Goal: Task Accomplishment & Management: Complete application form

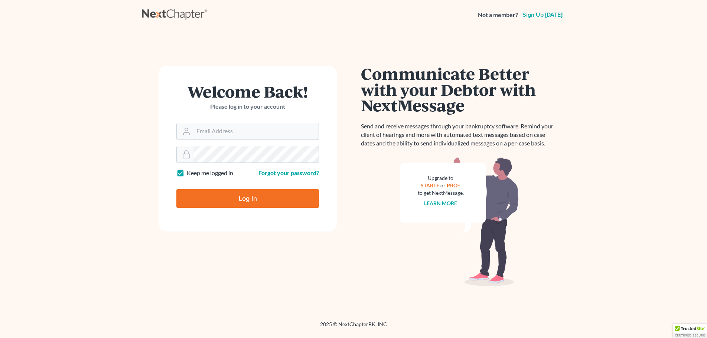
type input "Jason@kinnairdlaw.com"
click at [238, 200] on input "Log In" at bounding box center [247, 198] width 143 height 19
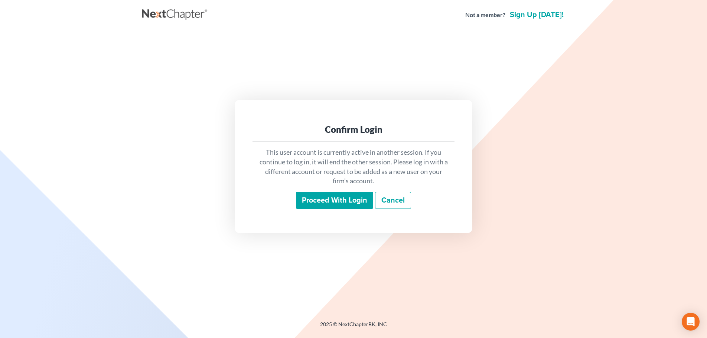
click at [339, 199] on input "Proceed with login" at bounding box center [334, 200] width 77 height 17
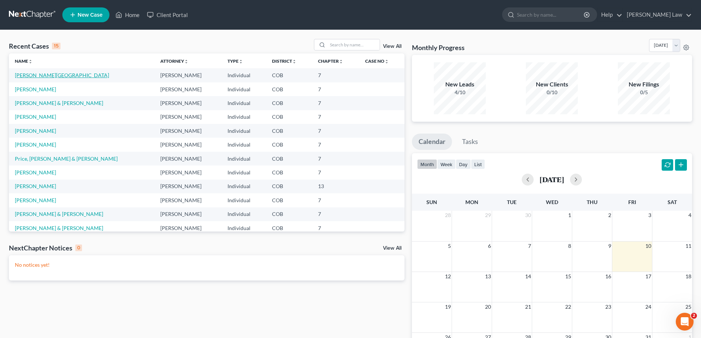
click at [36, 76] on link "[PERSON_NAME][GEOGRAPHIC_DATA]" at bounding box center [62, 75] width 94 height 6
select select "4"
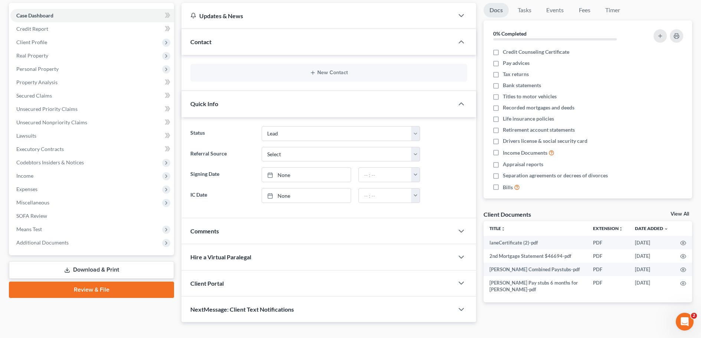
scroll to position [74, 0]
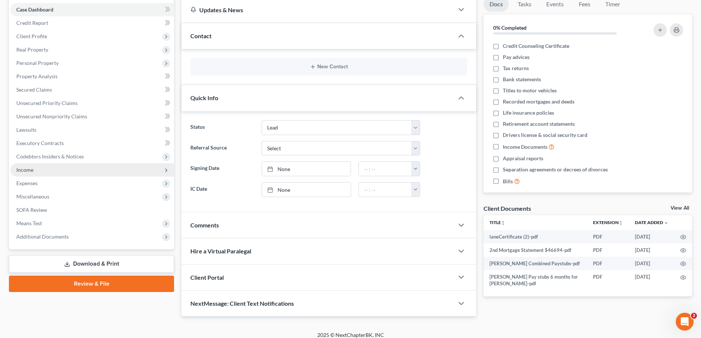
click at [28, 168] on span "Income" at bounding box center [24, 170] width 17 height 6
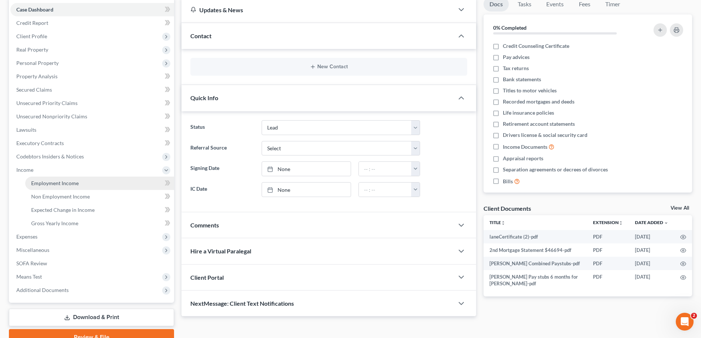
click at [52, 184] on span "Employment Income" at bounding box center [55, 183] width 48 height 6
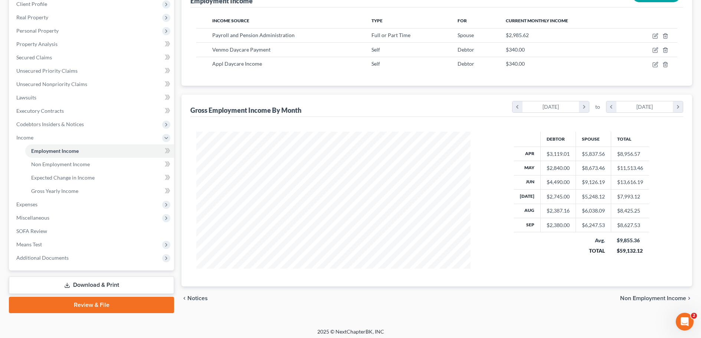
scroll to position [110, 0]
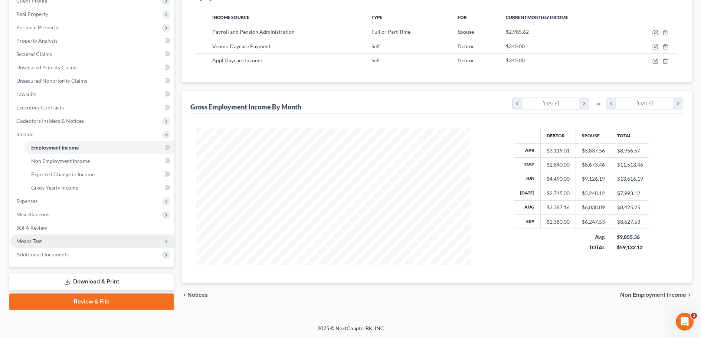
click at [31, 243] on span "Means Test" at bounding box center [29, 241] width 26 height 6
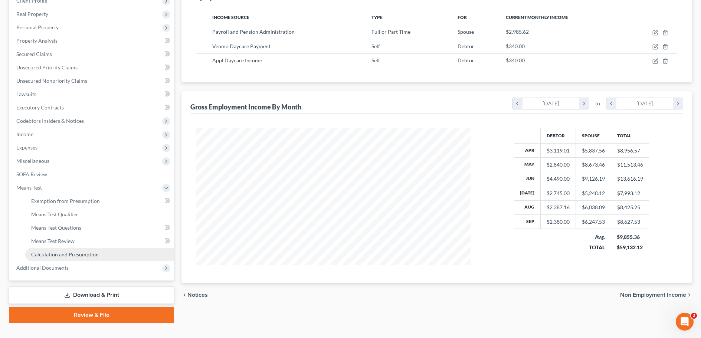
click at [55, 258] on link "Calculation and Presumption" at bounding box center [99, 254] width 149 height 13
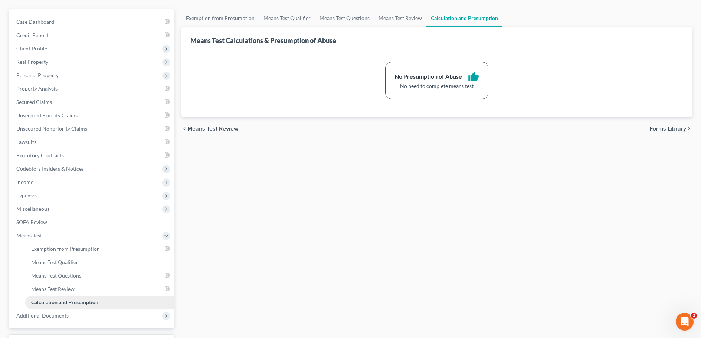
scroll to position [74, 0]
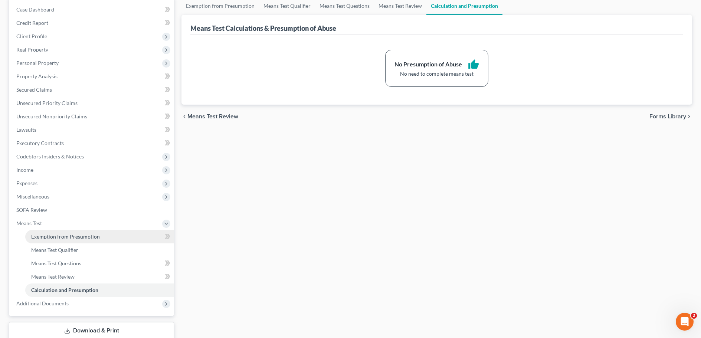
click at [56, 239] on span "Exemption from Presumption" at bounding box center [65, 236] width 69 height 6
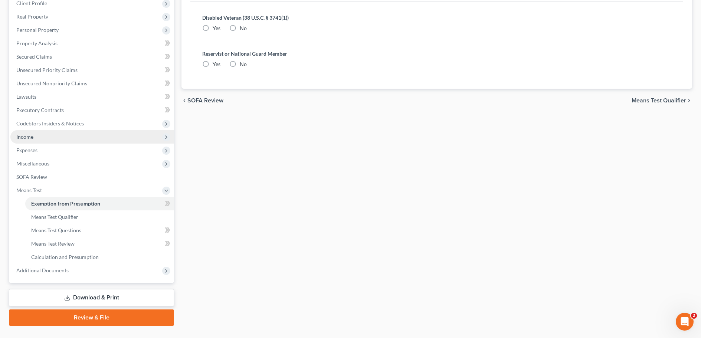
scroll to position [111, 0]
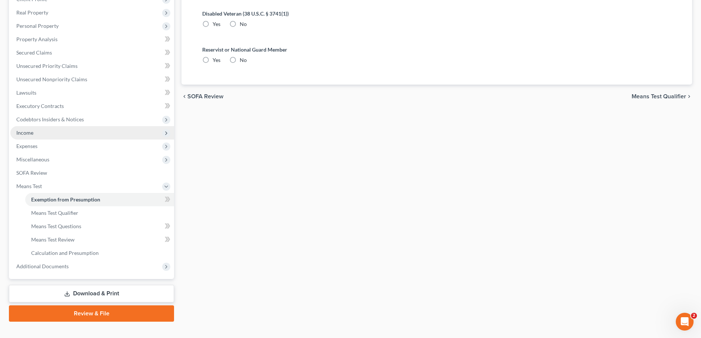
click at [28, 135] on span "Income" at bounding box center [24, 133] width 17 height 6
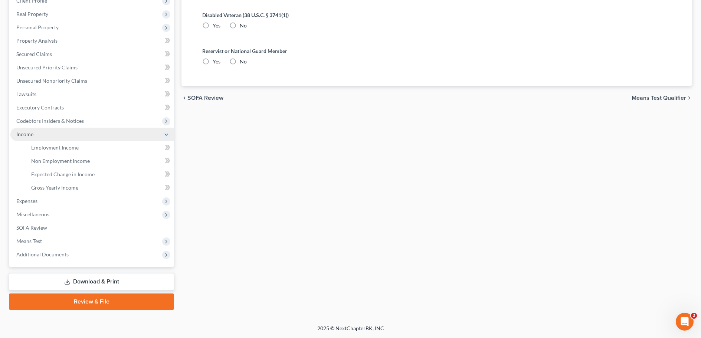
scroll to position [110, 0]
click at [63, 189] on span "Gross Yearly Income" at bounding box center [54, 187] width 47 height 6
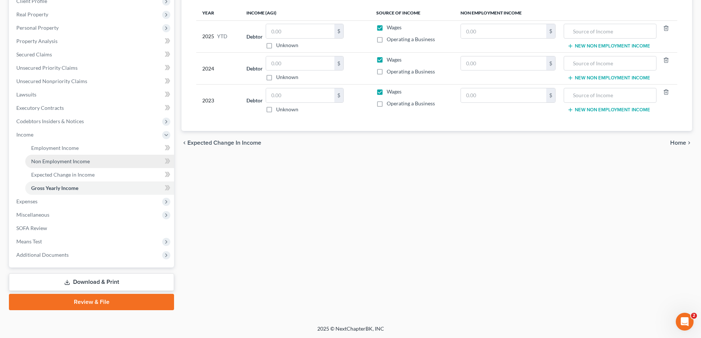
scroll to position [110, 0]
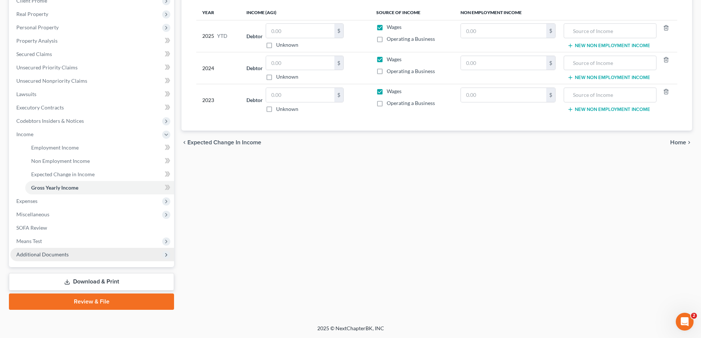
click at [46, 252] on span "Additional Documents" at bounding box center [42, 254] width 52 height 6
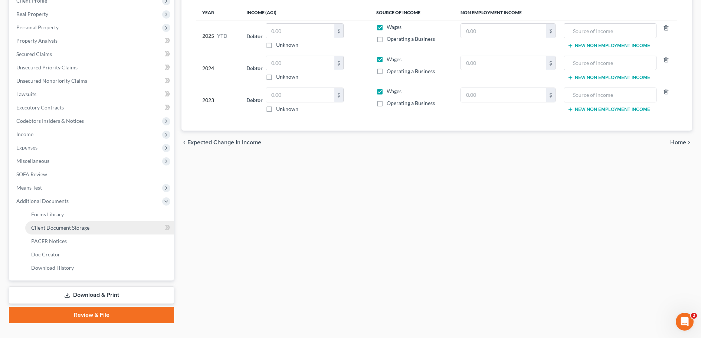
click at [55, 229] on span "Client Document Storage" at bounding box center [60, 228] width 58 height 6
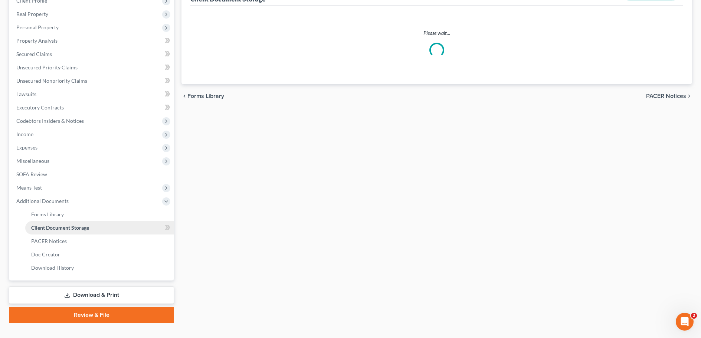
scroll to position [105, 0]
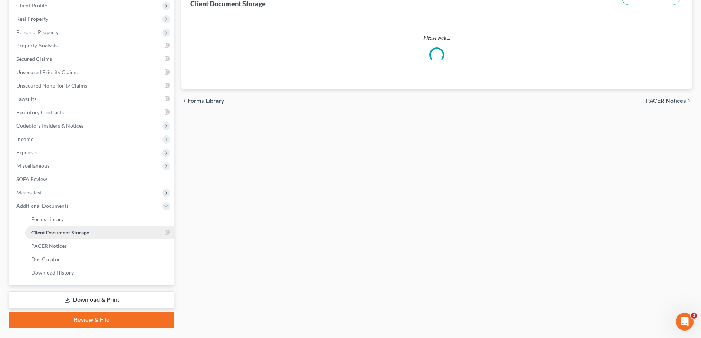
select select "28"
select select "5"
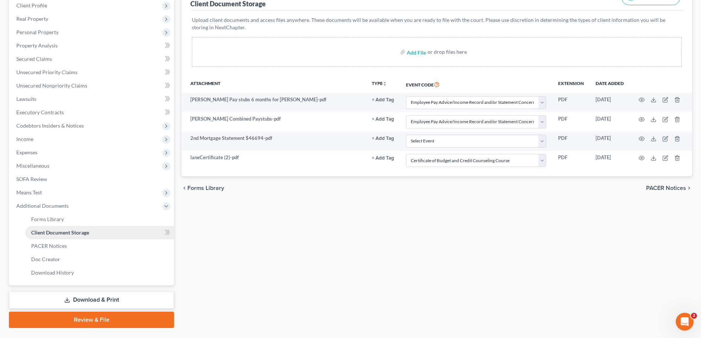
scroll to position [0, 0]
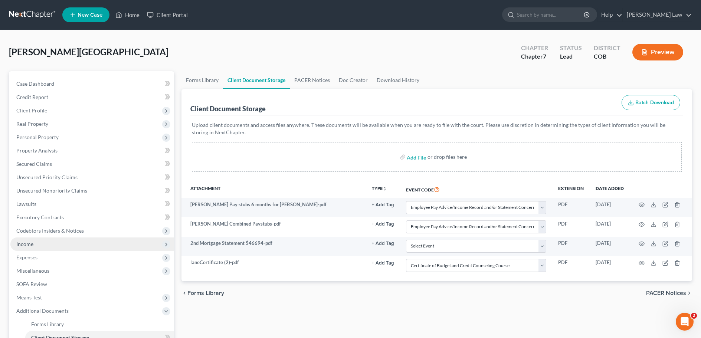
click at [36, 246] on span "Income" at bounding box center [92, 244] width 164 height 13
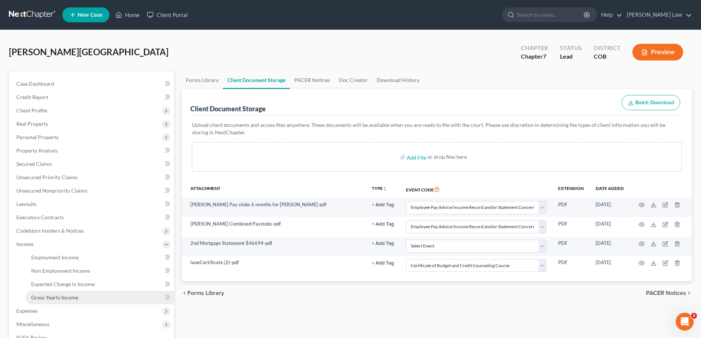
click at [55, 302] on link "Gross Yearly Income" at bounding box center [99, 297] width 149 height 13
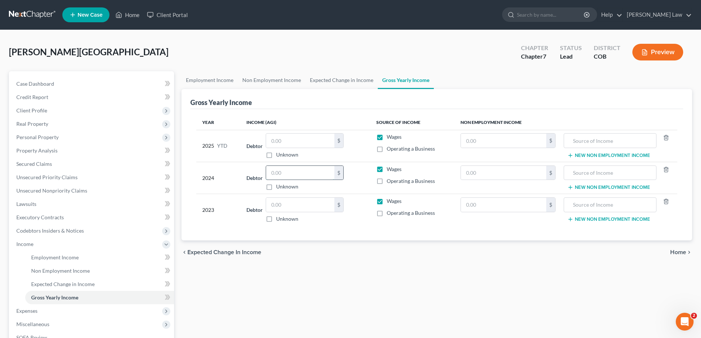
click at [281, 175] on input "text" at bounding box center [300, 173] width 68 height 14
type input "68,932"
click at [278, 141] on input "text" at bounding box center [300, 141] width 68 height 14
click at [387, 149] on label "Operating a Business" at bounding box center [411, 148] width 48 height 7
click at [390, 149] on input "Operating a Business" at bounding box center [392, 147] width 5 height 5
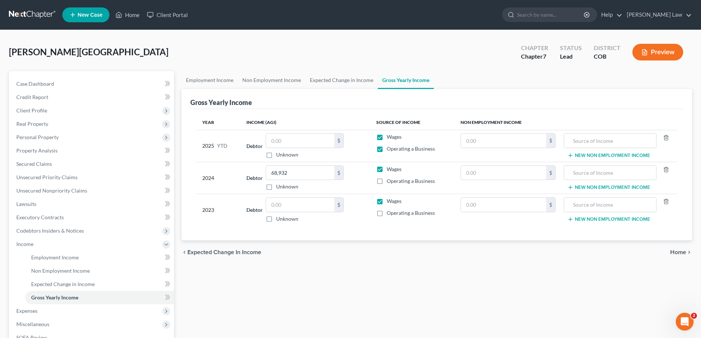
click at [387, 149] on label "Operating a Business" at bounding box center [411, 148] width 48 height 7
click at [390, 149] on input "Operating a Business" at bounding box center [392, 147] width 5 height 5
checkbox input "false"
click at [277, 143] on input "text" at bounding box center [300, 141] width 68 height 14
click at [387, 183] on label "Operating a Business" at bounding box center [411, 180] width 48 height 7
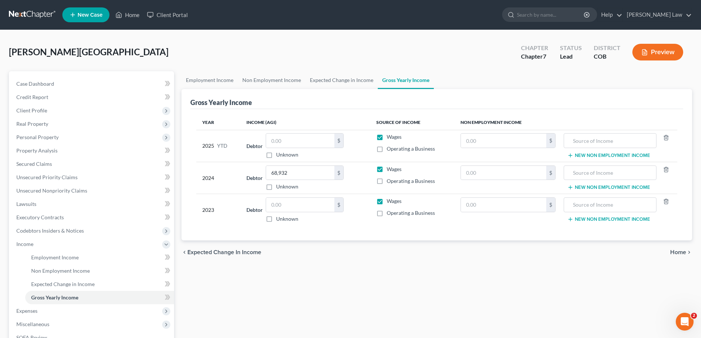
click at [390, 182] on input "Operating a Business" at bounding box center [392, 179] width 5 height 5
click at [387, 183] on label "Operating a Business" at bounding box center [411, 180] width 48 height 7
click at [390, 182] on input "Operating a Business" at bounding box center [392, 179] width 5 height 5
checkbox input "false"
drag, startPoint x: 307, startPoint y: 173, endPoint x: 311, endPoint y: 173, distance: 4.1
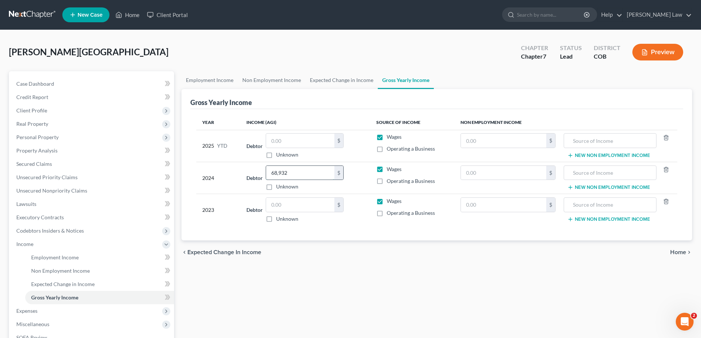
click at [307, 173] on input "68,932" at bounding box center [300, 173] width 68 height 14
click at [275, 172] on input "85,704" at bounding box center [300, 173] width 68 height 14
type input "95,704"
click at [286, 207] on input "text" at bounding box center [300, 205] width 68 height 14
click at [277, 140] on input "text" at bounding box center [300, 141] width 68 height 14
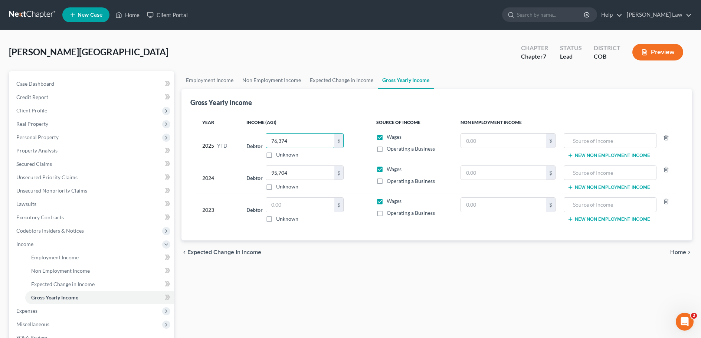
type input "76,374"
click at [677, 253] on span "Home" at bounding box center [678, 252] width 16 height 6
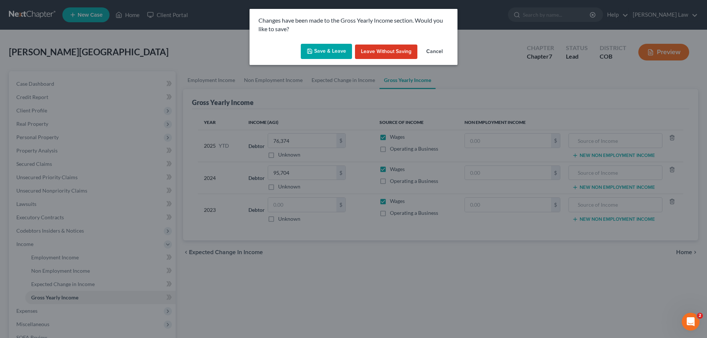
click at [322, 55] on button "Save & Leave" at bounding box center [326, 52] width 51 height 16
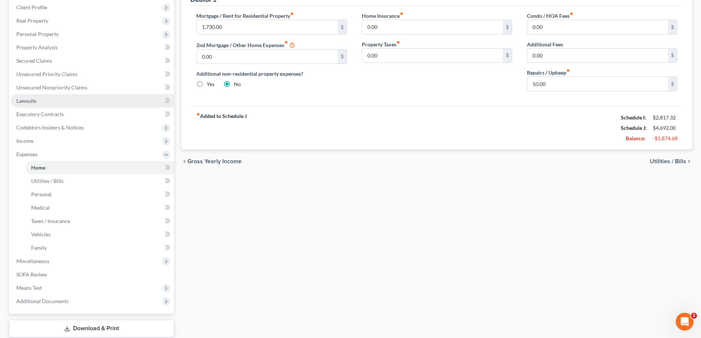
scroll to position [111, 0]
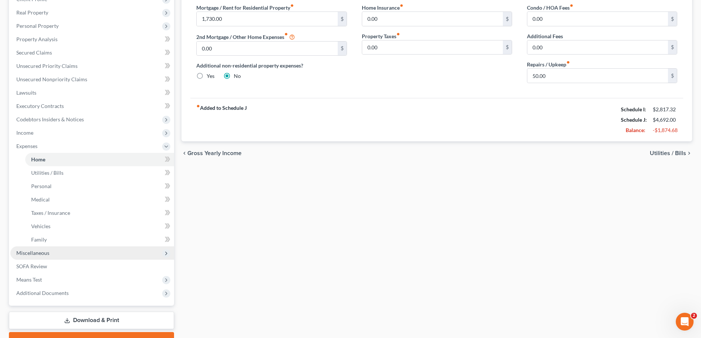
click at [46, 253] on span "Miscellaneous" at bounding box center [32, 253] width 33 height 6
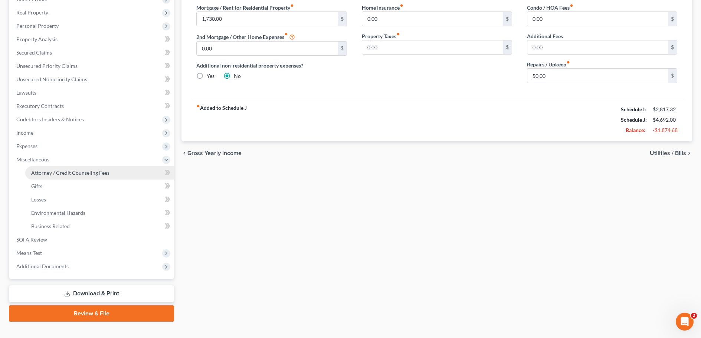
click at [45, 175] on span "Attorney / Credit Counseling Fees" at bounding box center [70, 173] width 78 height 6
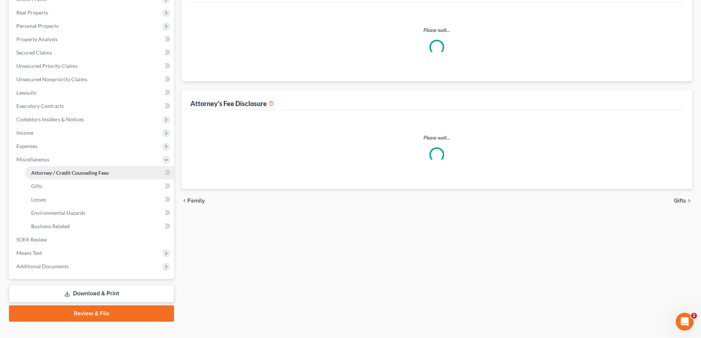
select select "0"
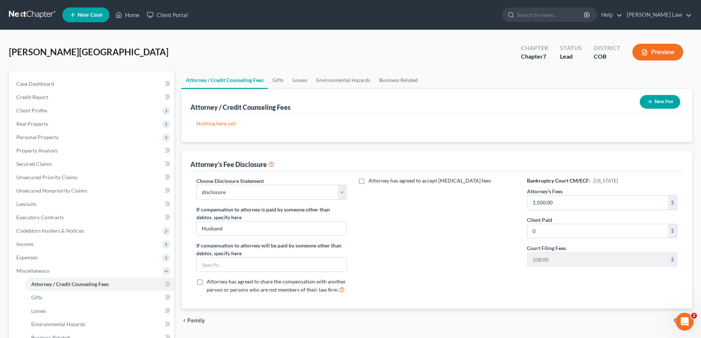
click at [661, 101] on button "New Fee" at bounding box center [660, 102] width 40 height 14
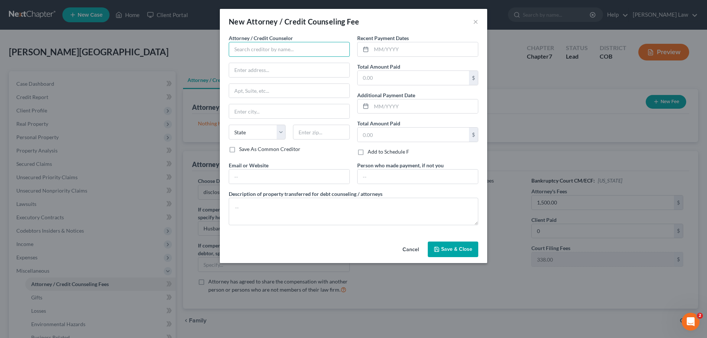
click at [240, 50] on input "text" at bounding box center [289, 49] width 121 height 15
type input "[PERSON_NAME]"
type input "415 W BIJOU ST"
type input "[US_STATE][GEOGRAPHIC_DATA]"
select select "5"
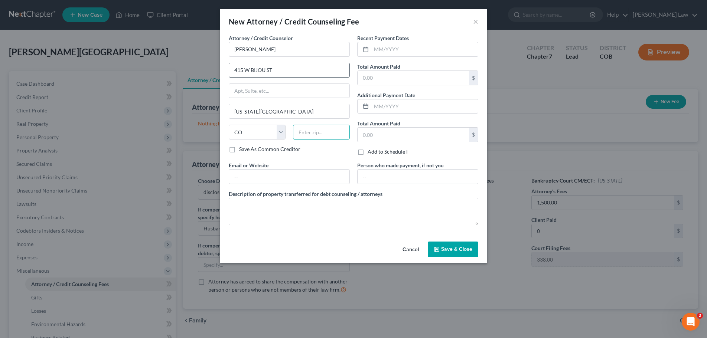
type input "80905"
type input "[PERSON_NAME][EMAIL_ADDRESS][DOMAIN_NAME]"
type input "[US_STATE][GEOGRAPHIC_DATA]"
click at [371, 79] on input "text" at bounding box center [412, 78] width 111 height 14
type input "1,500"
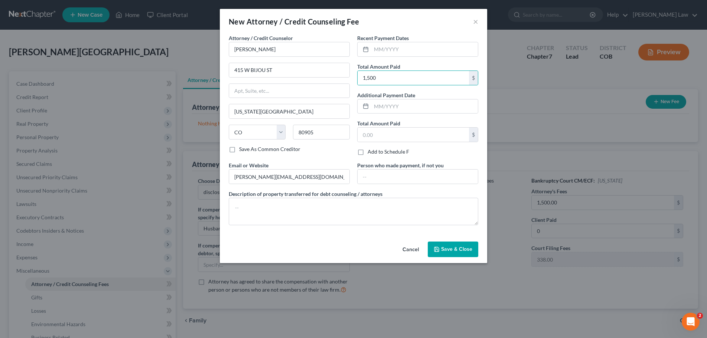
click at [347, 151] on div "Save As Common Creditor" at bounding box center [289, 148] width 121 height 7
click at [372, 178] on input "text" at bounding box center [417, 177] width 120 height 14
type input "[PERSON_NAME]"
click at [452, 248] on span "Save & Close" at bounding box center [456, 249] width 31 height 6
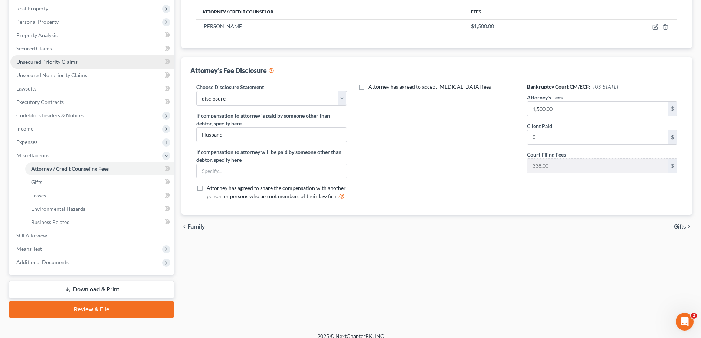
scroll to position [123, 0]
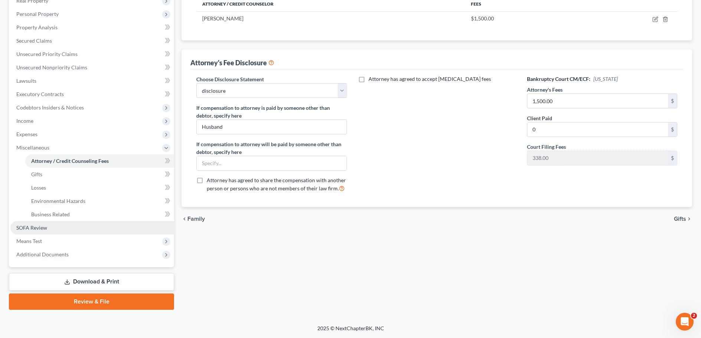
click at [50, 230] on link "SOFA Review" at bounding box center [92, 227] width 164 height 13
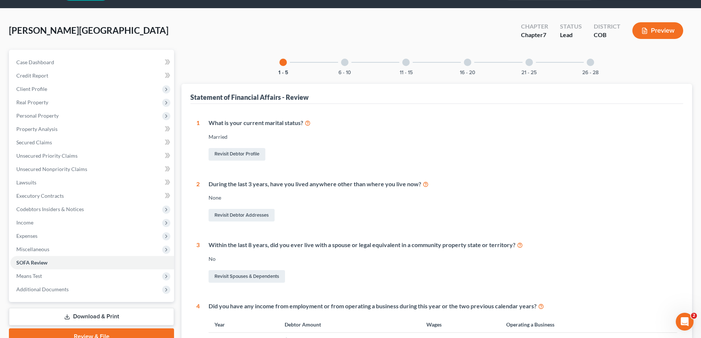
scroll to position [20, 0]
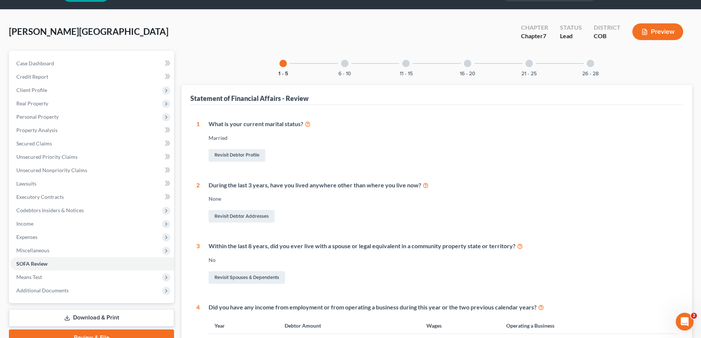
click at [344, 63] on div at bounding box center [344, 63] width 7 height 7
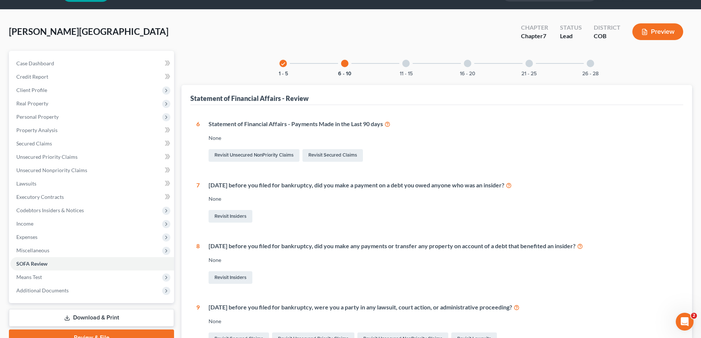
click at [404, 67] on div "11 - 15" at bounding box center [405, 63] width 25 height 25
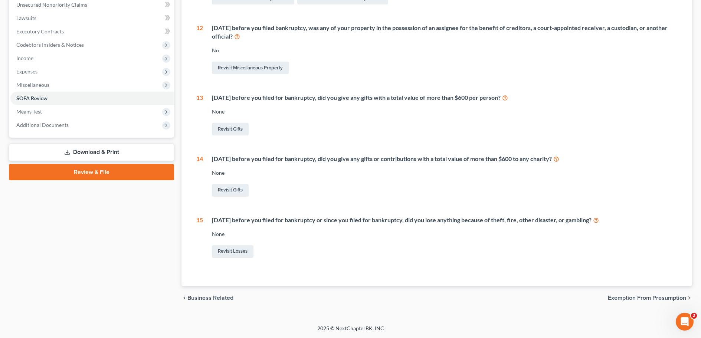
scroll to position [0, 0]
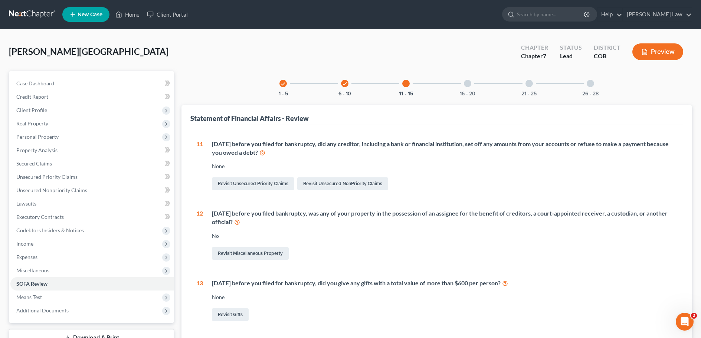
click at [467, 85] on div at bounding box center [467, 83] width 7 height 7
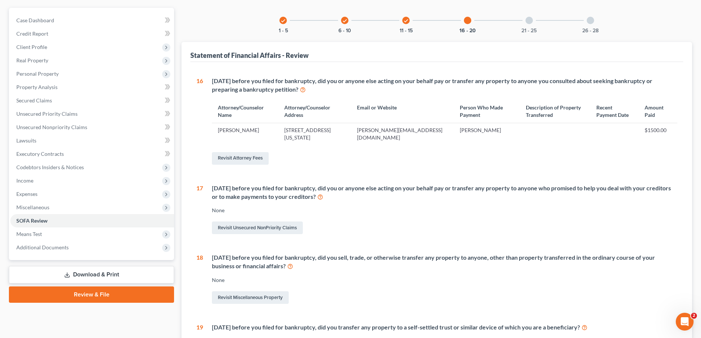
scroll to position [9, 0]
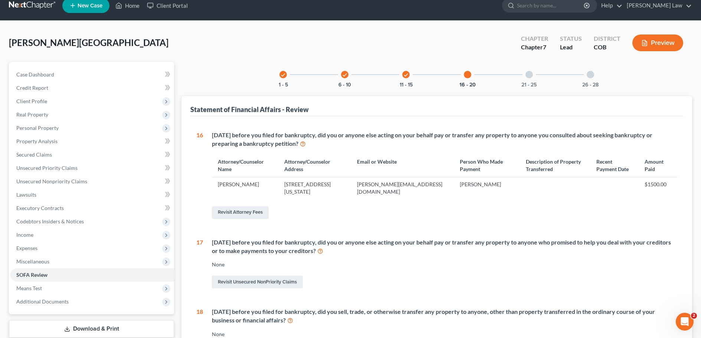
click at [529, 75] on div at bounding box center [529, 74] width 7 height 7
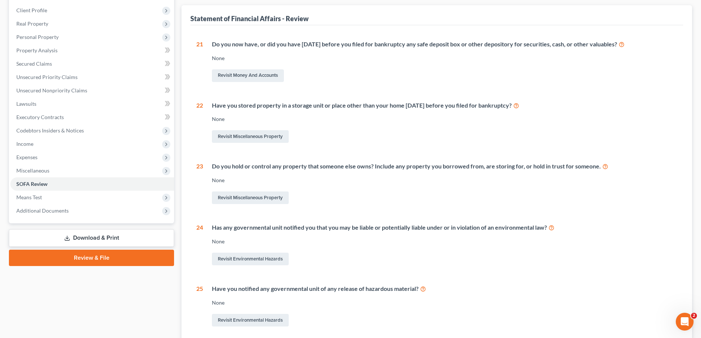
scroll to position [0, 0]
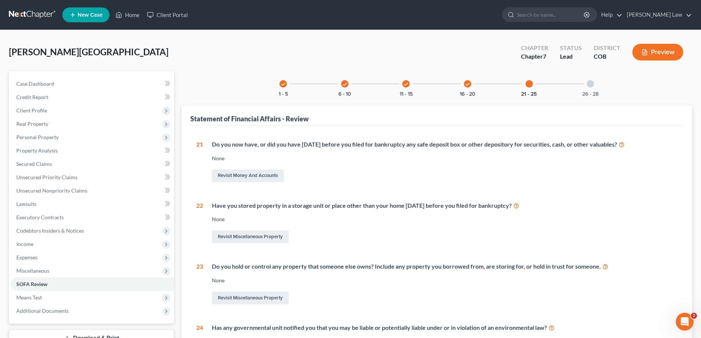
click at [591, 85] on div at bounding box center [590, 83] width 7 height 7
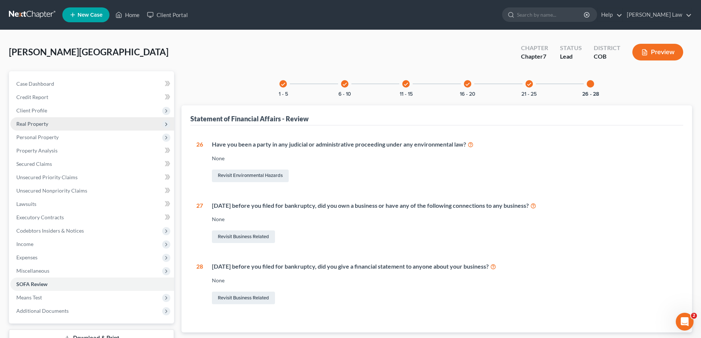
click at [24, 124] on span "Real Property" at bounding box center [32, 124] width 32 height 6
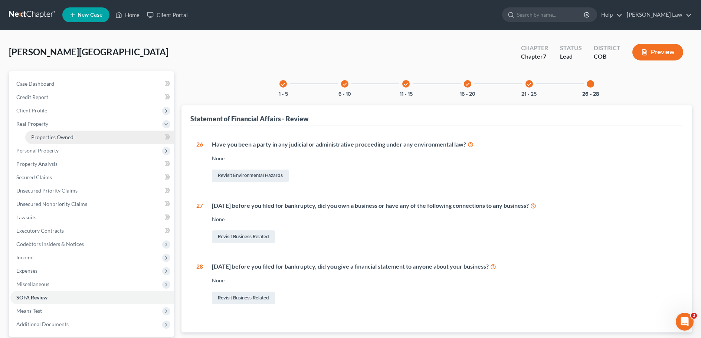
click at [51, 138] on span "Properties Owned" at bounding box center [52, 137] width 42 height 6
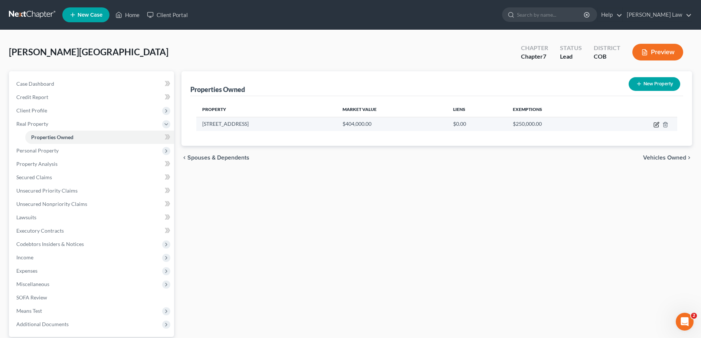
click at [657, 125] on icon "button" at bounding box center [656, 123] width 3 height 3
select select "5"
select select "3"
select select "0"
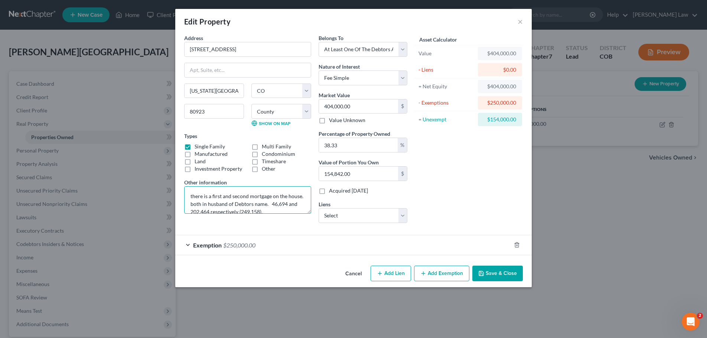
scroll to position [8, 0]
click at [495, 275] on button "Save & Close" at bounding box center [497, 274] width 50 height 16
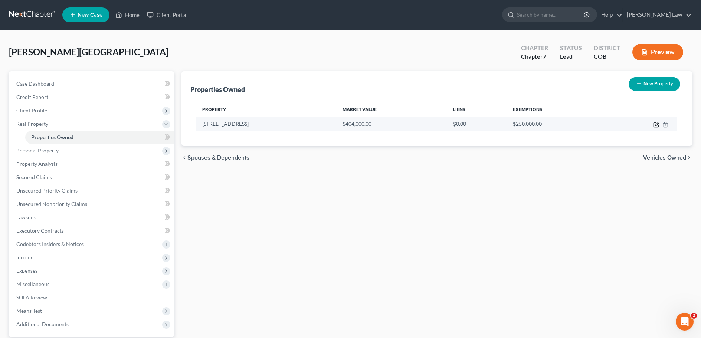
click at [657, 125] on icon "button" at bounding box center [657, 125] width 6 height 6
select select "5"
select select "20"
select select "3"
select select "0"
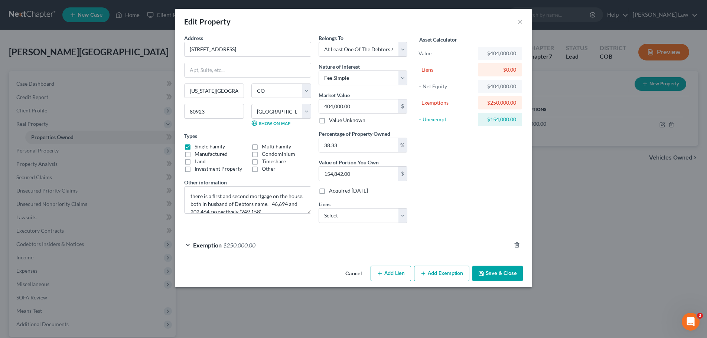
click at [392, 275] on button "Add Lien" at bounding box center [390, 274] width 40 height 16
select select "3"
select select "0"
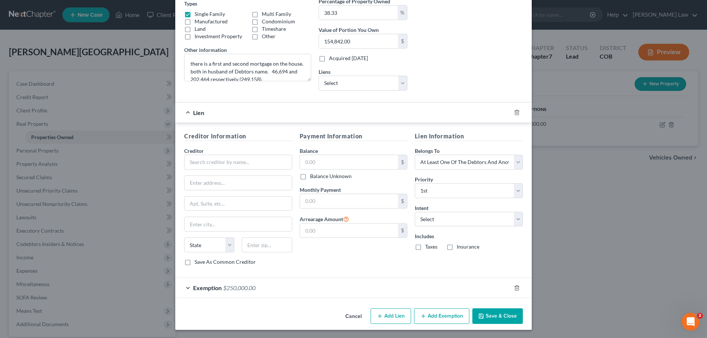
scroll to position [133, 0]
